Goal: Check status: Check status

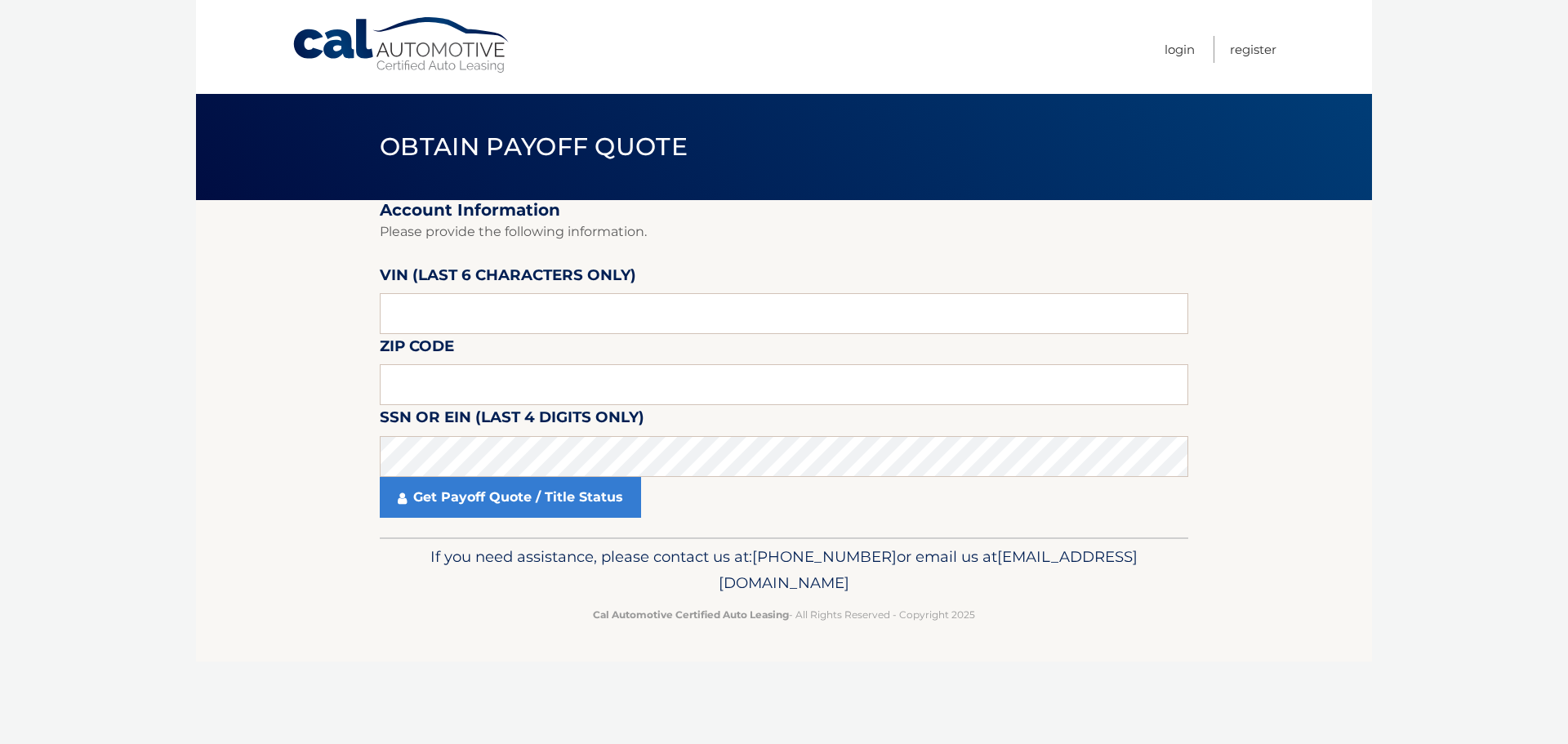
click at [490, 293] on label "VIN (last 6 characters only)" at bounding box center [508, 278] width 256 height 31
click at [490, 310] on input "text" at bounding box center [784, 313] width 808 height 41
type input "415038"
type input "11561"
click at [405, 517] on fieldset "Account Information Please provide the following information. [PERSON_NAME] (la…" at bounding box center [784, 368] width 808 height 338
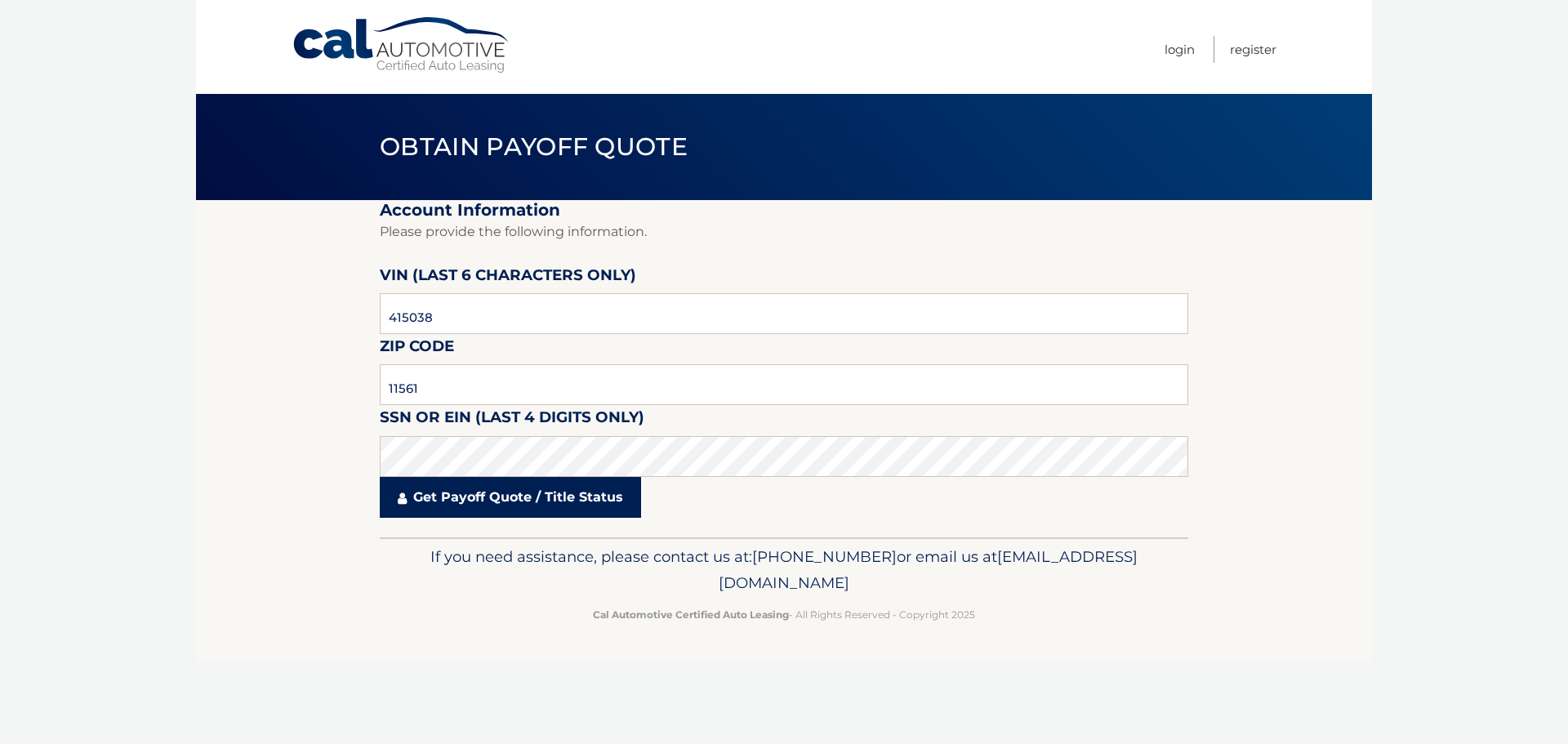
click at [439, 494] on link "Get Payoff Quote / Title Status" at bounding box center [510, 497] width 261 height 41
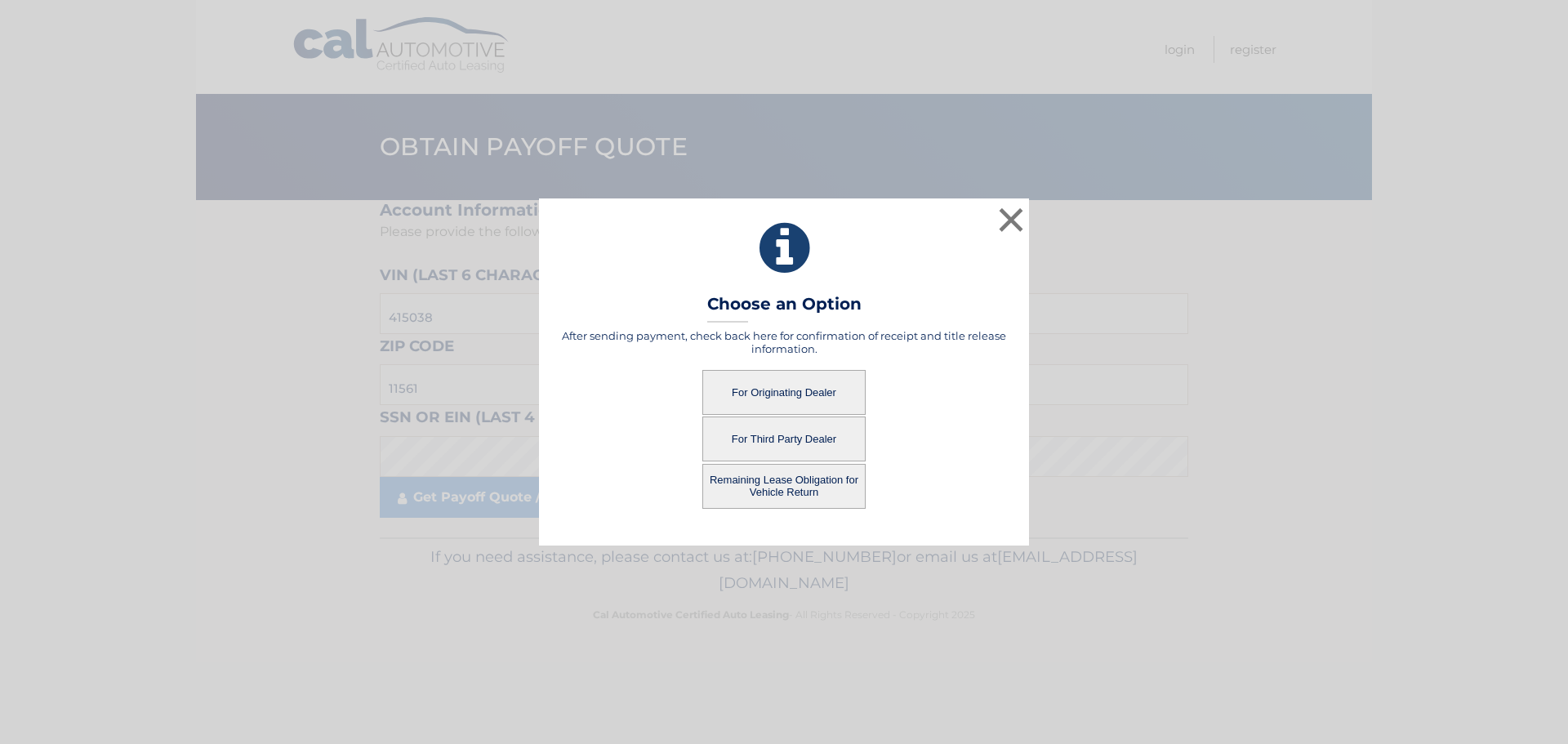
click at [757, 390] on button "For Originating Dealer" at bounding box center [784, 392] width 164 height 45
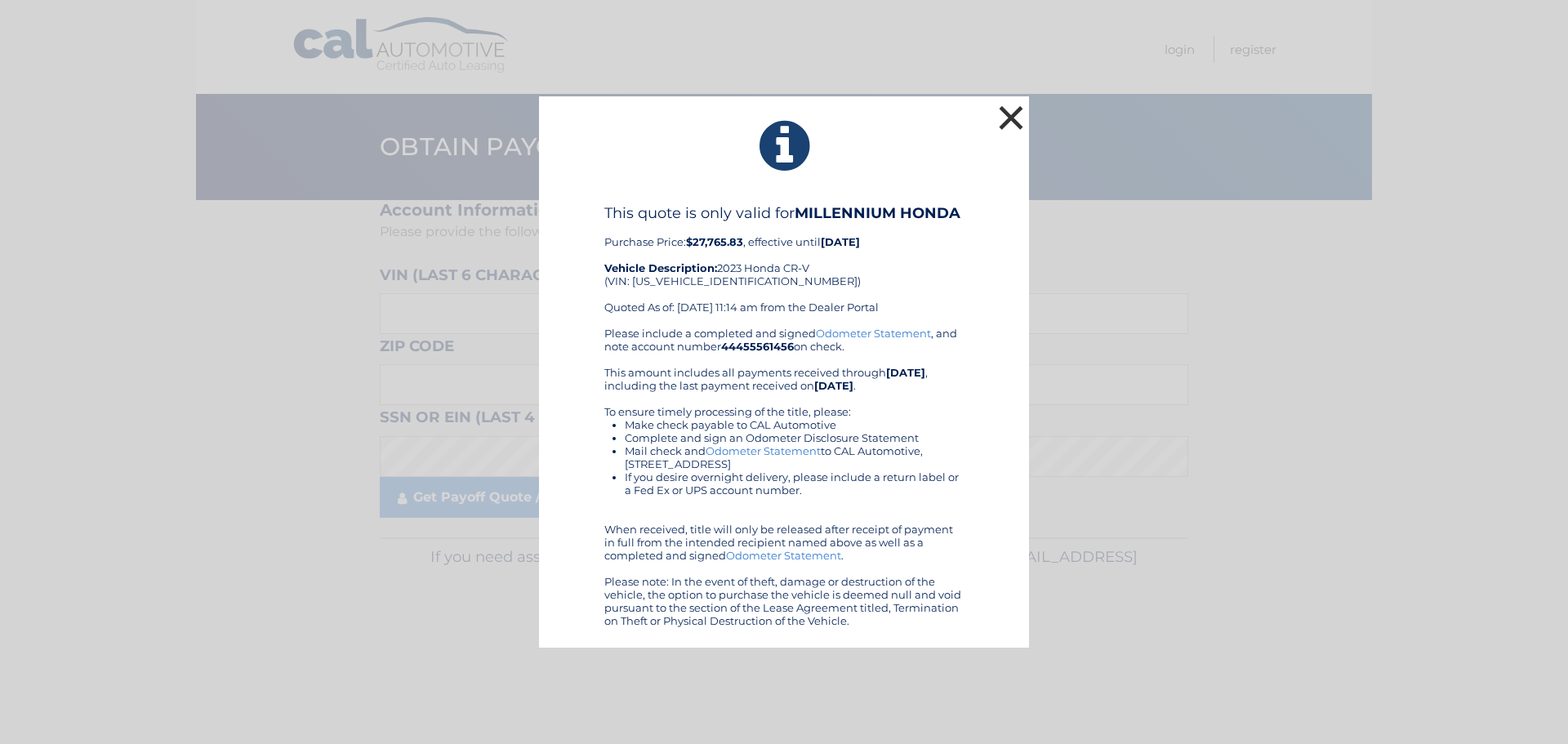
click at [1013, 115] on button "×" at bounding box center [1011, 118] width 33 height 33
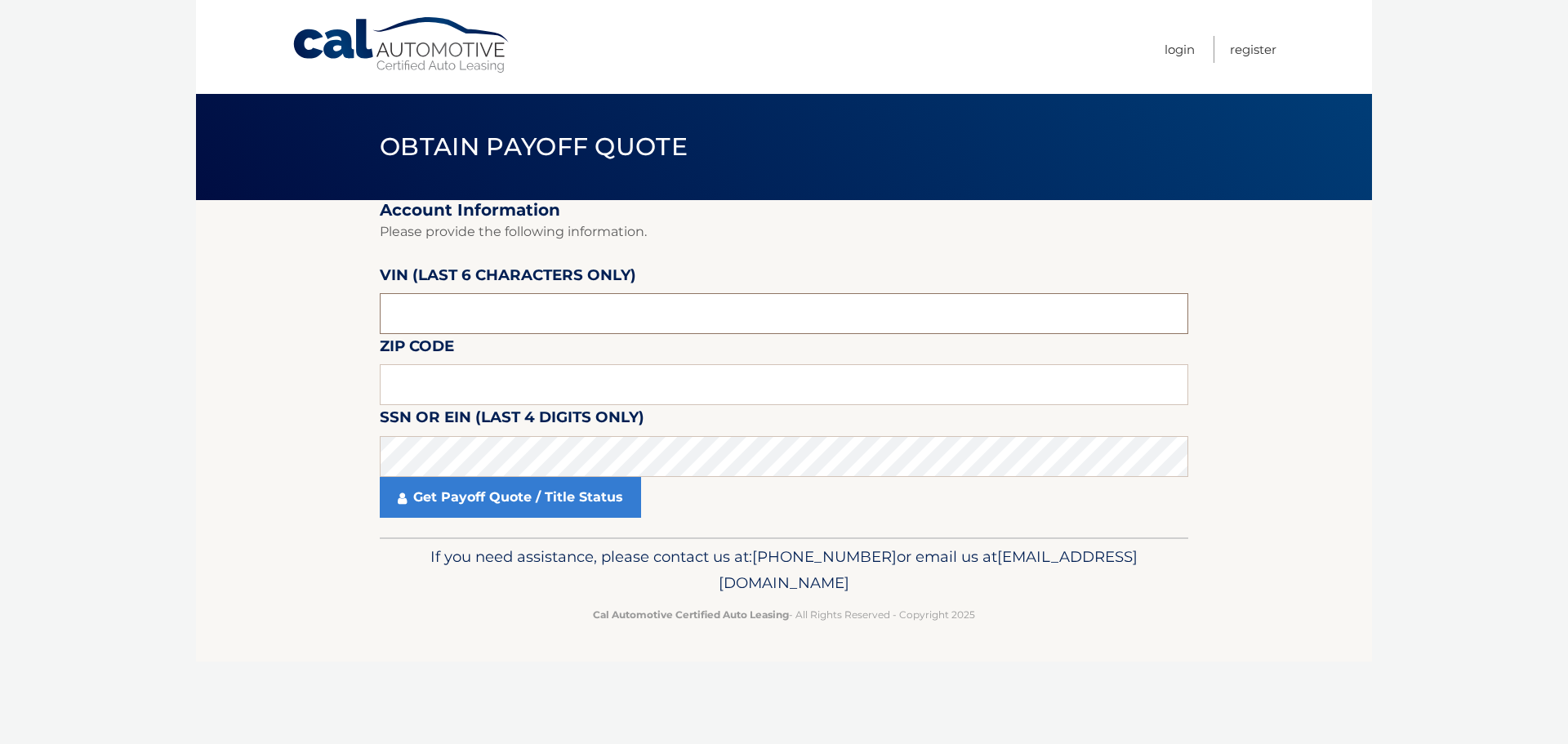
click at [416, 320] on input "text" at bounding box center [784, 313] width 808 height 41
type input "415038"
type input "11561"
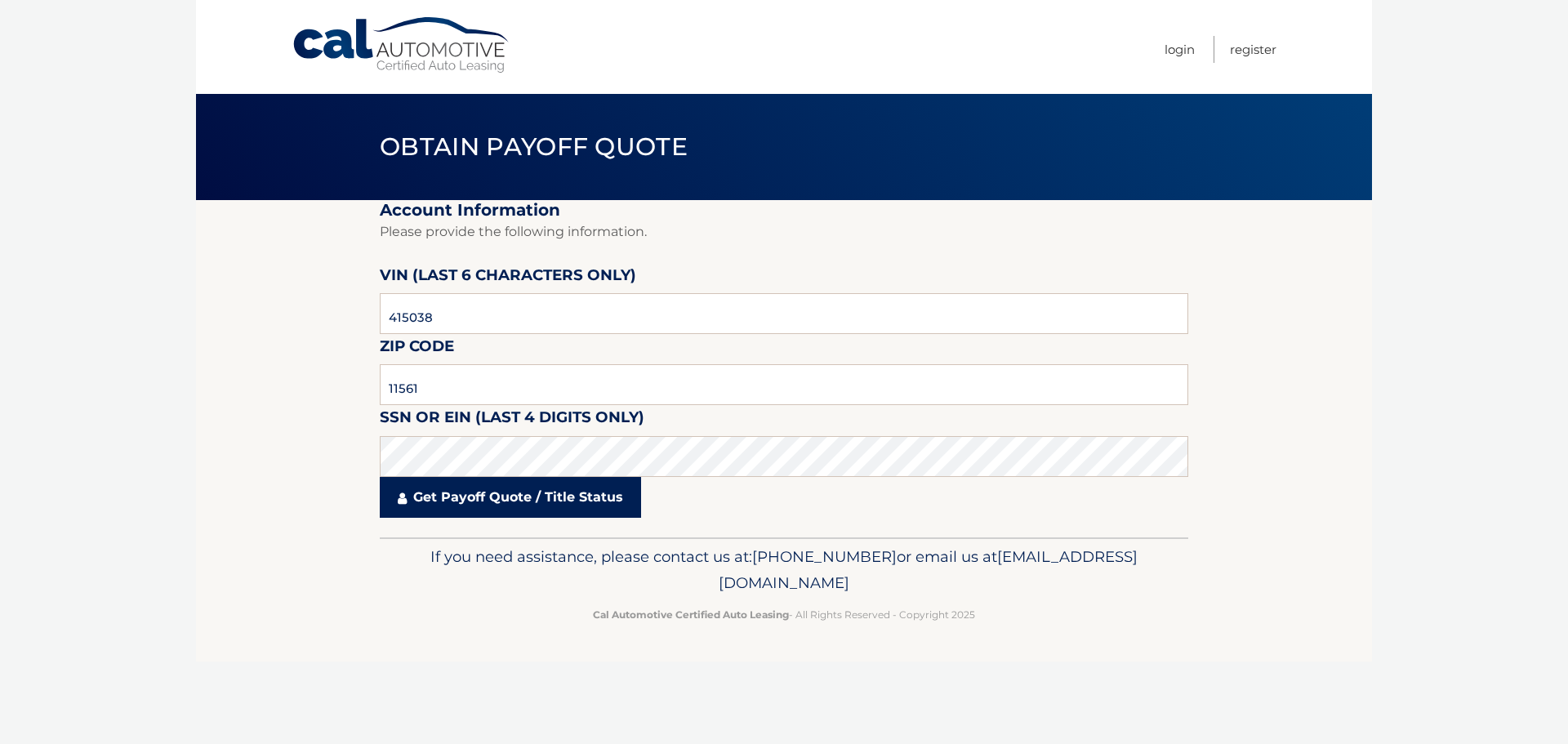
click at [442, 493] on link "Get Payoff Quote / Title Status" at bounding box center [510, 497] width 261 height 41
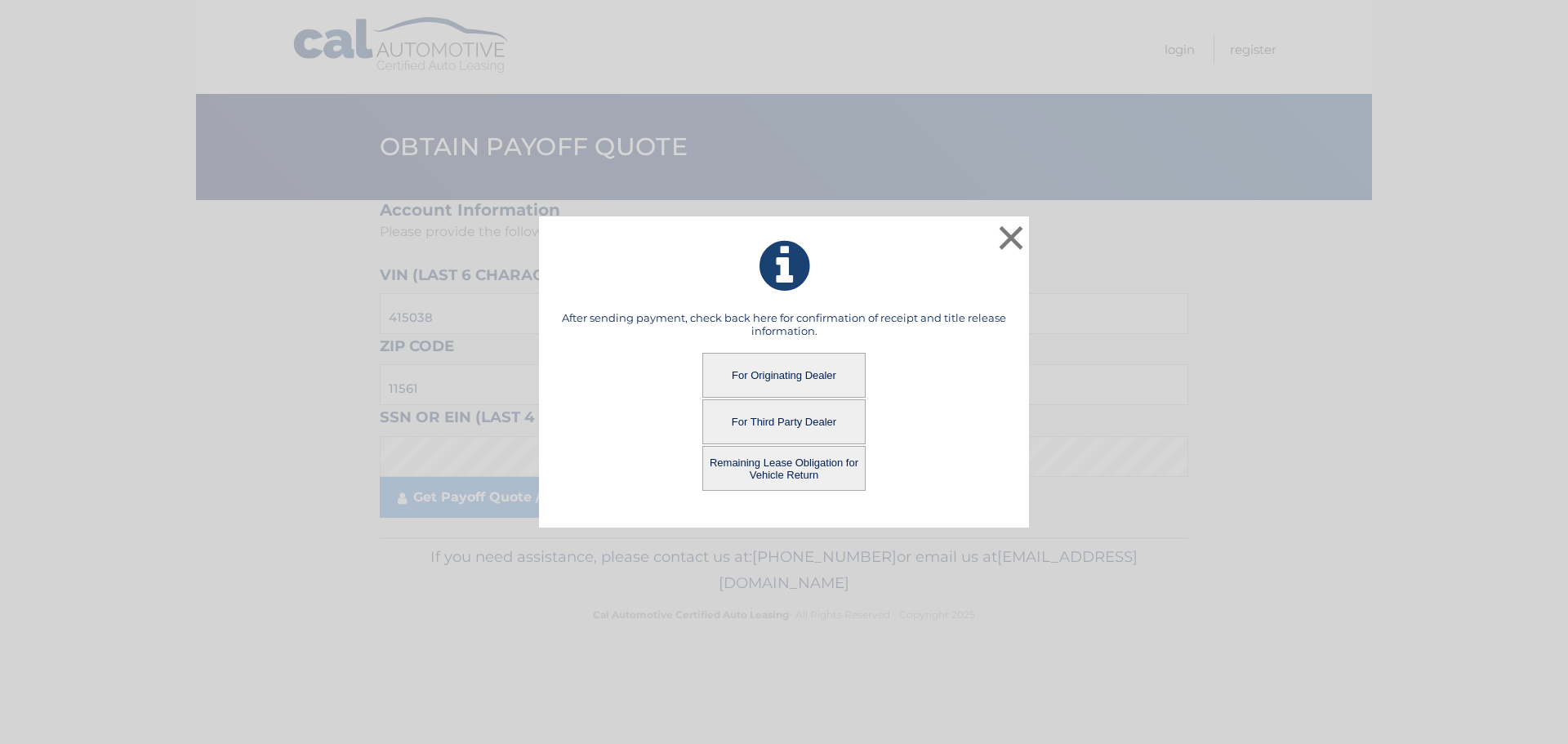
click at [762, 465] on button "Remaining Lease Obligation for Vehicle Return" at bounding box center [784, 468] width 164 height 45
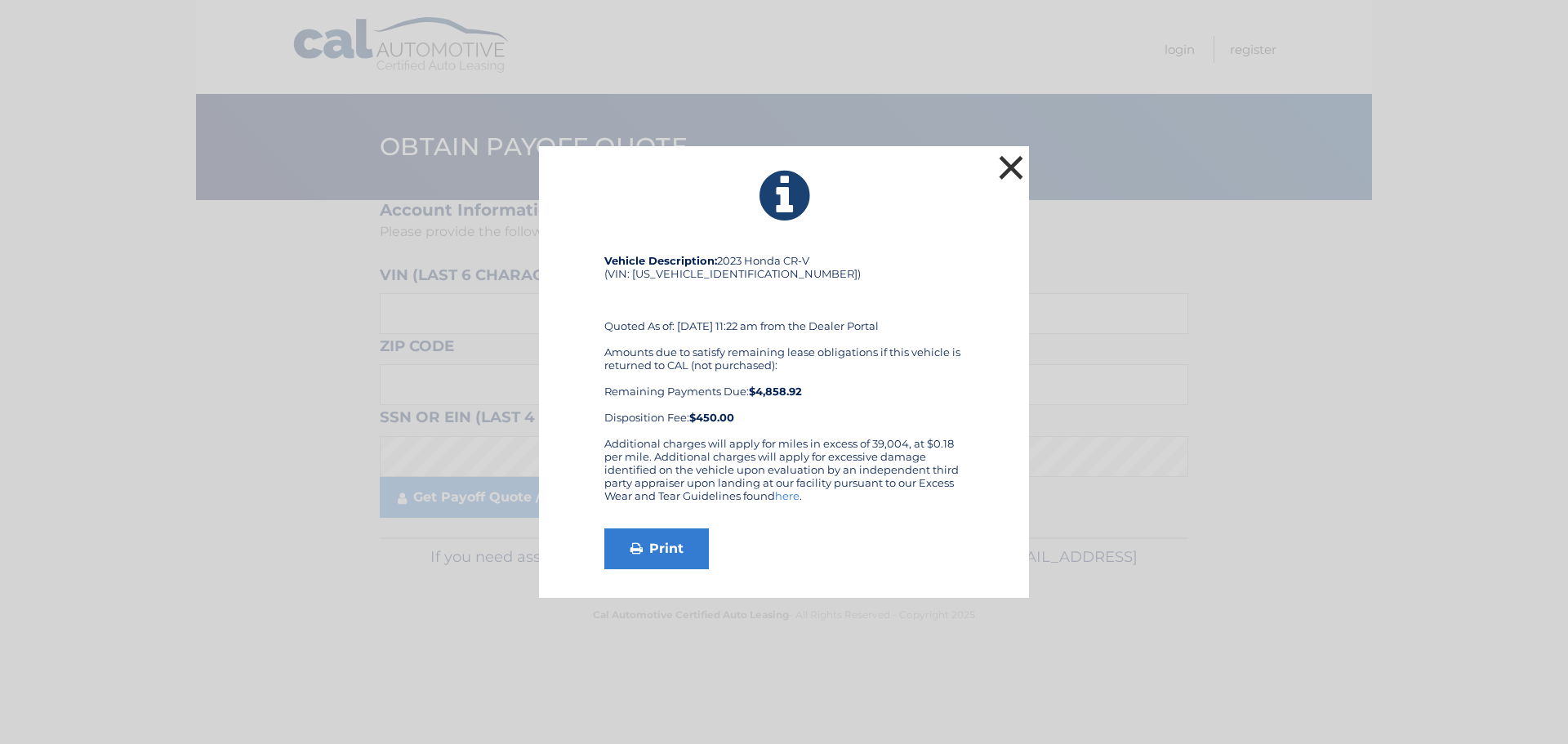
drag, startPoint x: 1007, startPoint y: 158, endPoint x: 996, endPoint y: 197, distance: 40.5
click at [1006, 164] on button "×" at bounding box center [1011, 167] width 33 height 33
